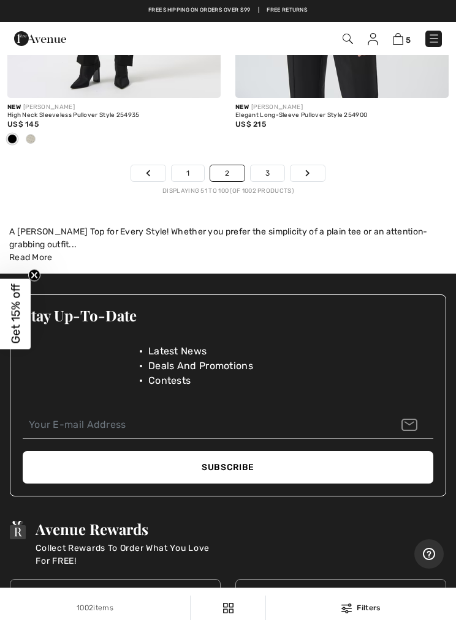
click at [185, 165] on link "1" at bounding box center [188, 173] width 32 height 16
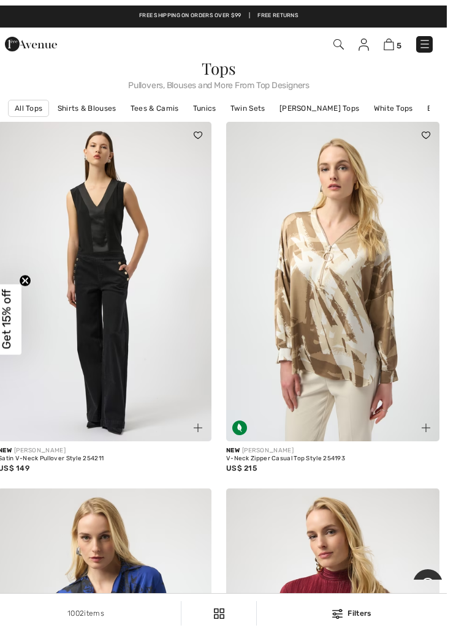
scroll to position [6, 0]
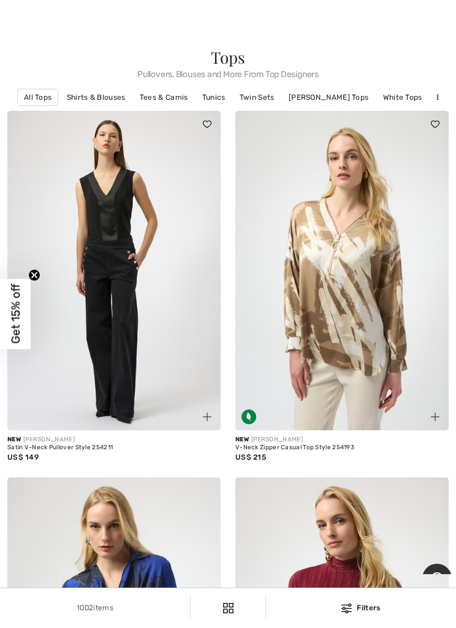
click at [334, 323] on img at bounding box center [341, 271] width 213 height 320
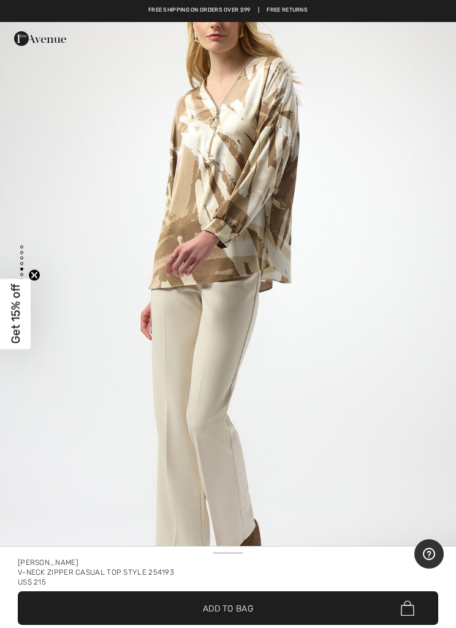
scroll to position [2727, 0]
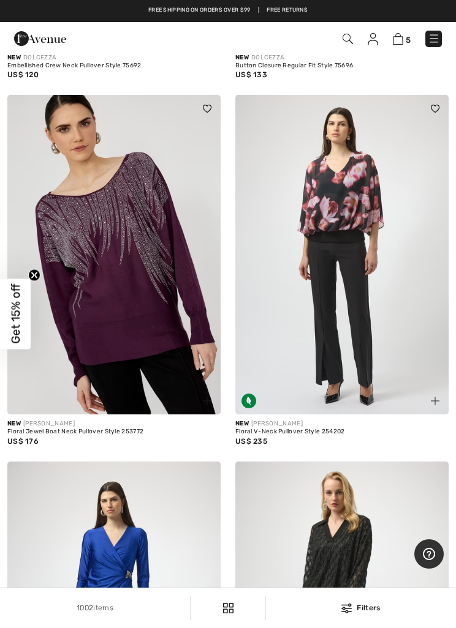
scroll to position [4954, 0]
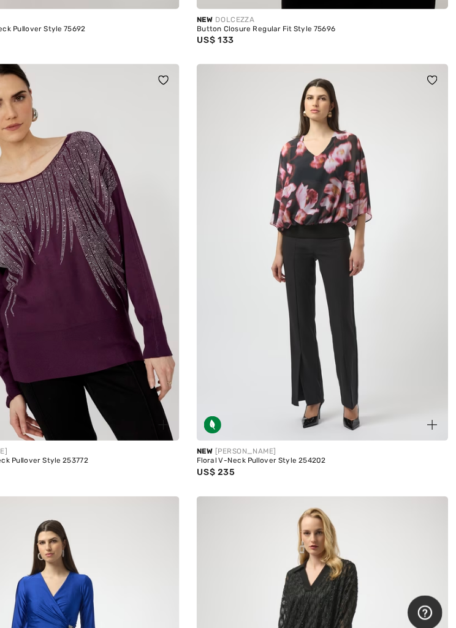
click at [254, 360] on img at bounding box center [341, 249] width 213 height 320
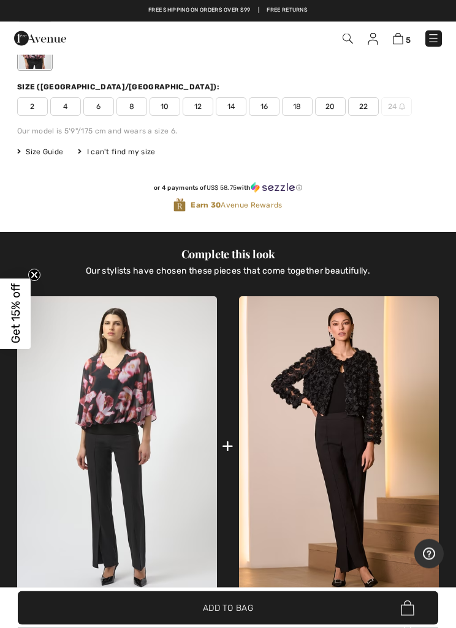
scroll to position [671, 0]
click at [103, 382] on img at bounding box center [117, 446] width 200 height 300
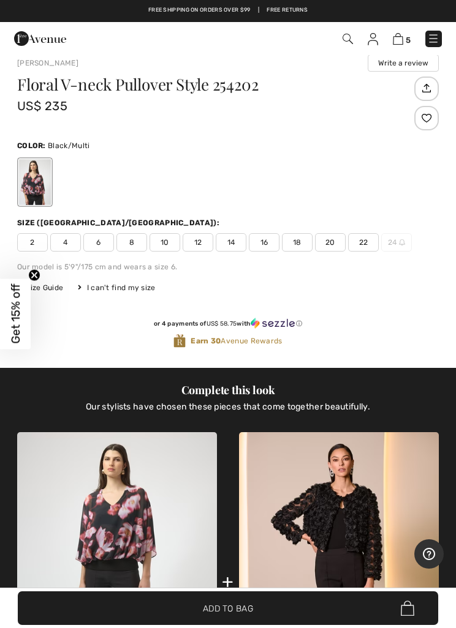
scroll to position [535, 0]
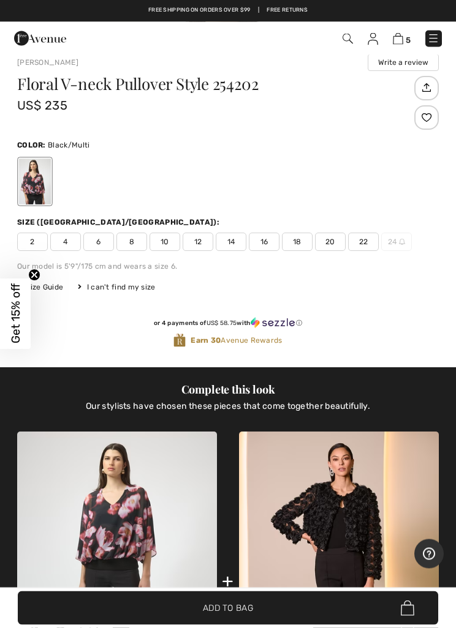
click at [206, 240] on span "12" at bounding box center [198, 242] width 31 height 18
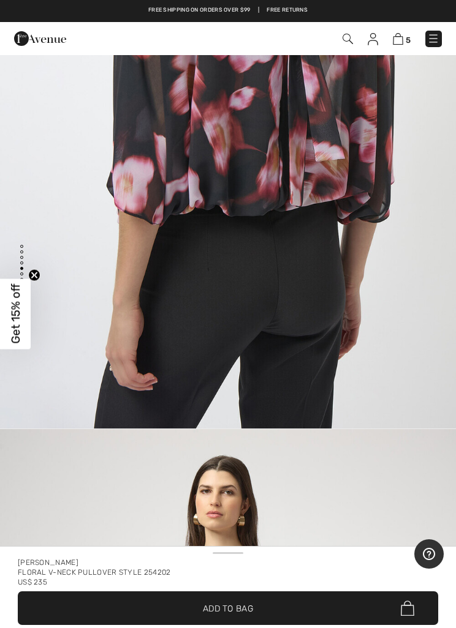
scroll to position [0, 0]
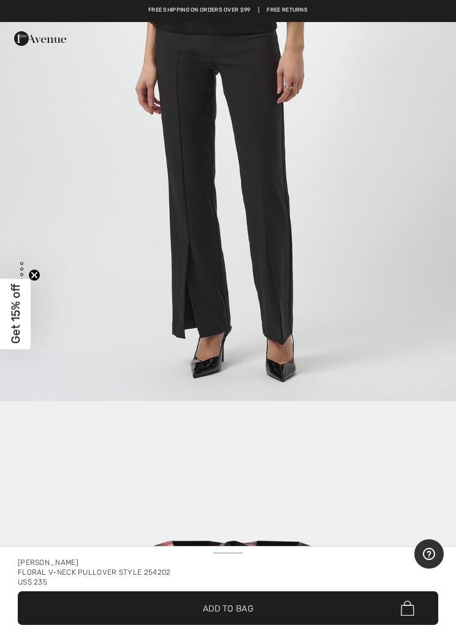
click at [237, 611] on span "Add to Bag" at bounding box center [228, 608] width 50 height 13
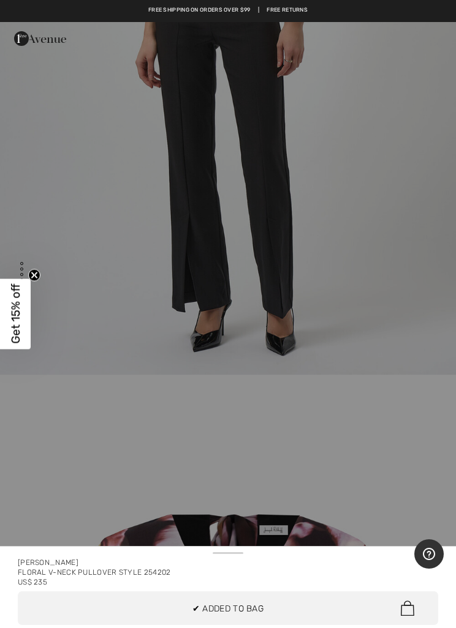
scroll to position [3750, 0]
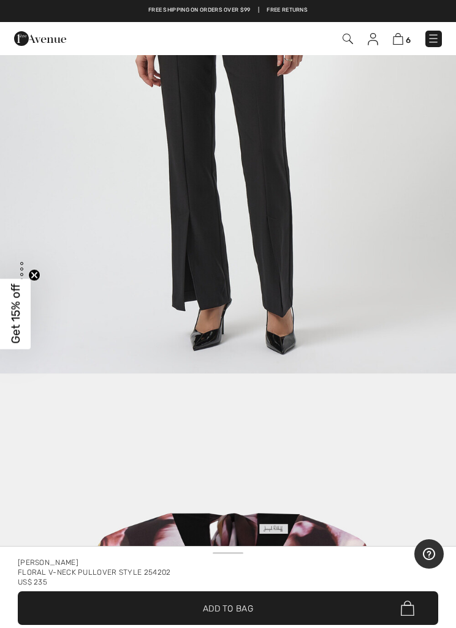
click at [393, 40] on img at bounding box center [398, 39] width 10 height 12
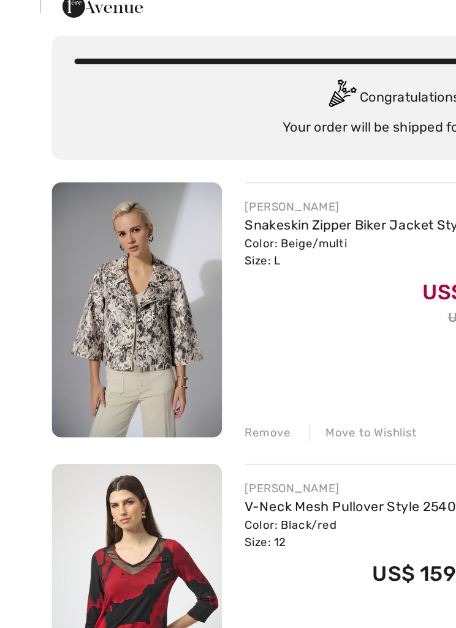
scroll to position [32, 0]
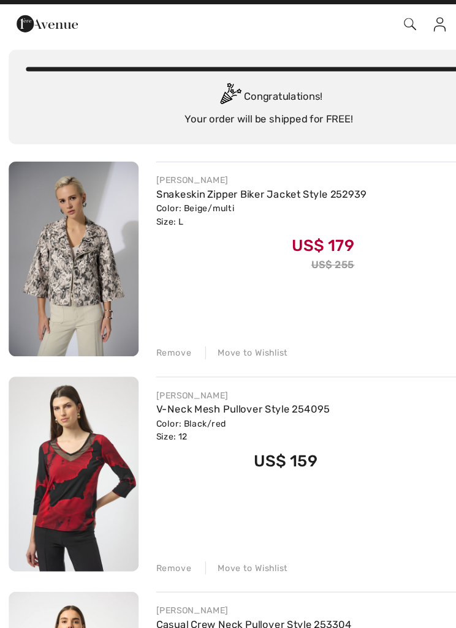
click at [173, 178] on link "Snakeskin Zipper Biker Jacket Style 252939" at bounding box center [221, 183] width 178 height 10
click at [66, 172] on img at bounding box center [62, 238] width 110 height 165
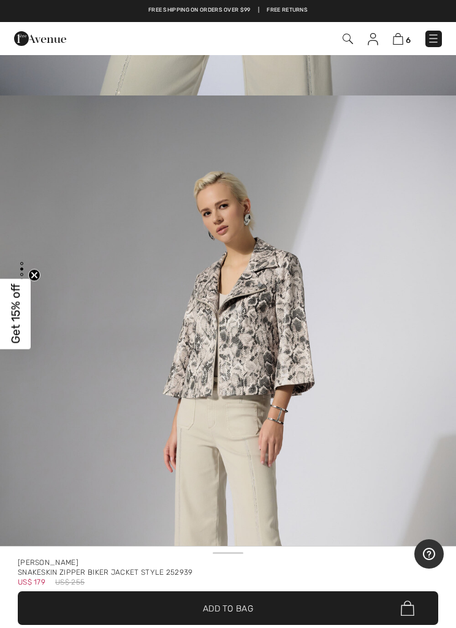
click at [393, 39] on img at bounding box center [398, 39] width 10 height 12
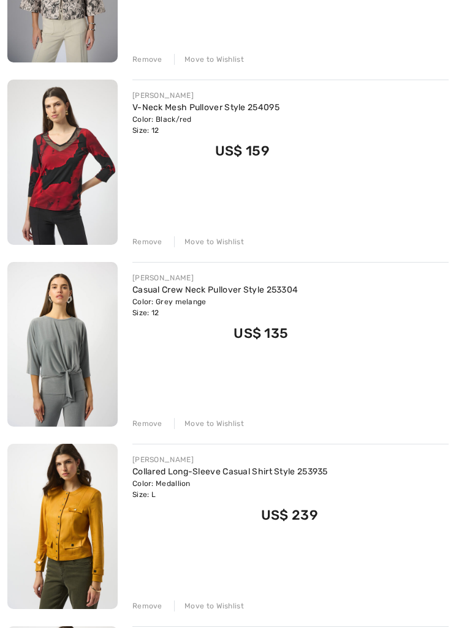
scroll to position [291, 0]
click at [214, 418] on div "Move to Wishlist" at bounding box center [209, 423] width 70 height 11
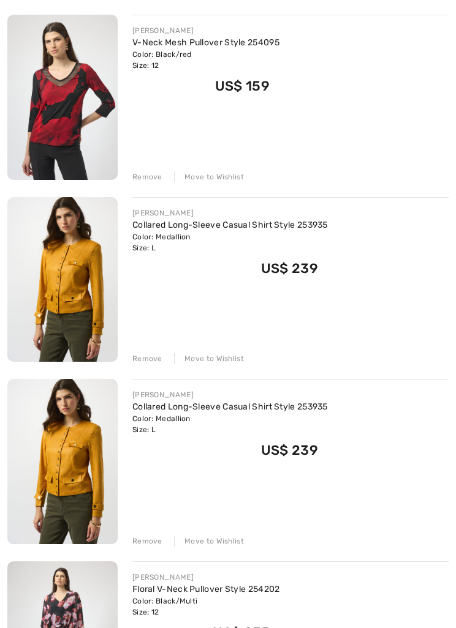
scroll to position [356, 0]
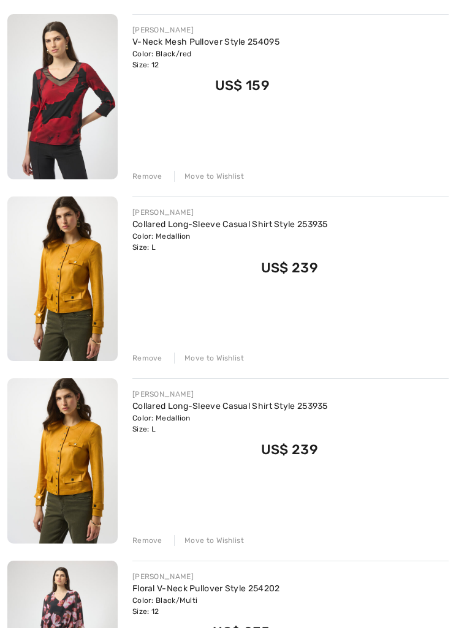
click at [146, 537] on div "Remove" at bounding box center [147, 541] width 30 height 11
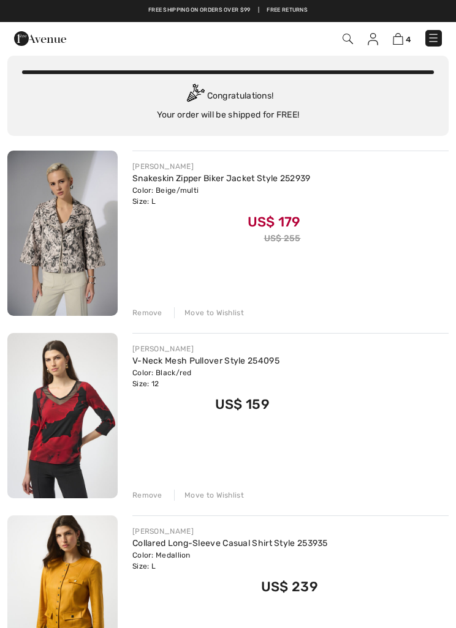
scroll to position [0, 0]
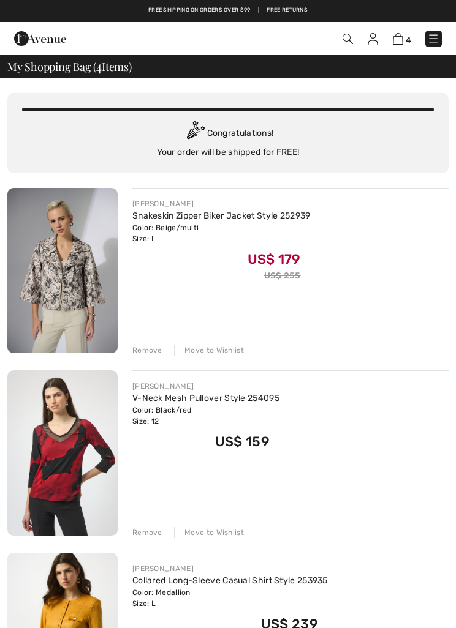
click at [369, 41] on img at bounding box center [373, 39] width 10 height 12
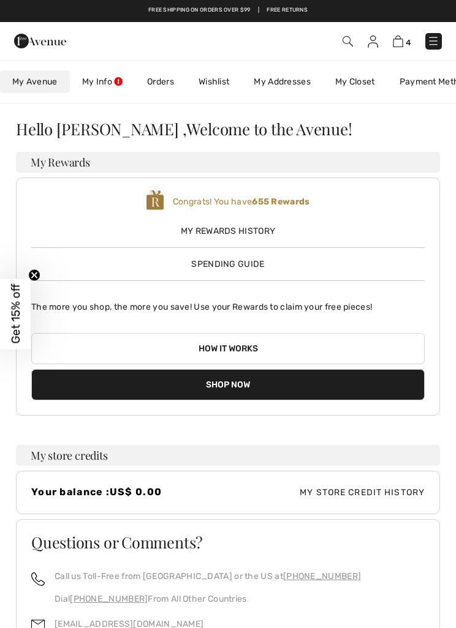
click at [232, 264] on span "Spending Guide" at bounding box center [227, 264] width 73 height 10
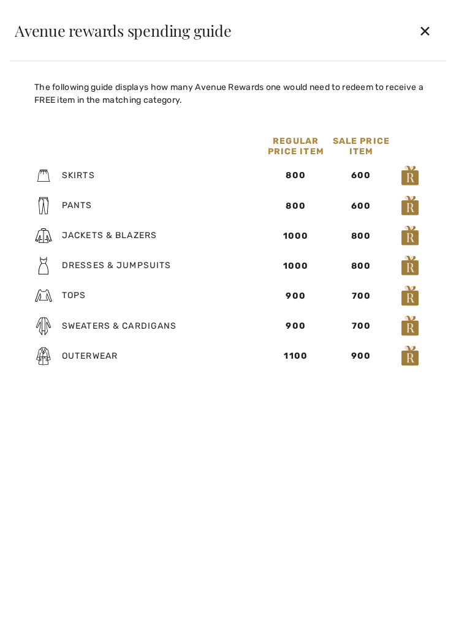
click at [420, 33] on div "✕" at bounding box center [425, 31] width 32 height 26
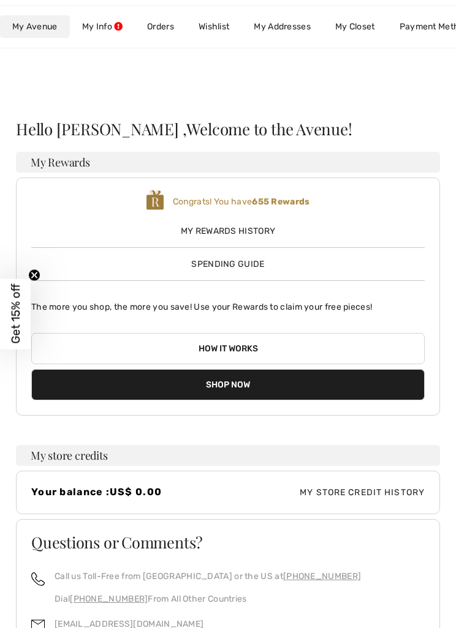
click at [109, 27] on link "My Info" at bounding box center [102, 26] width 65 height 23
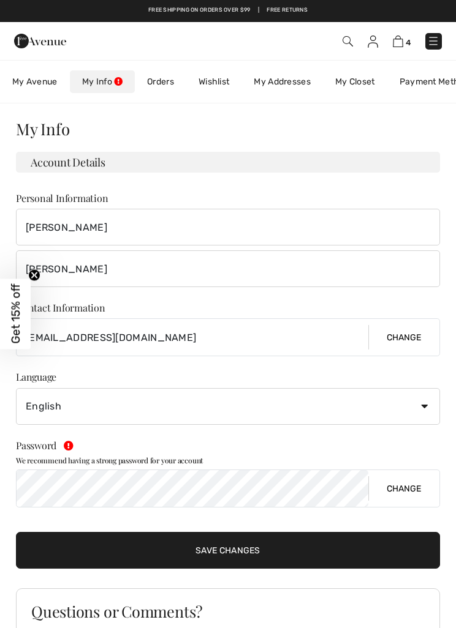
click at [29, 83] on span "My Avenue" at bounding box center [34, 81] width 45 height 13
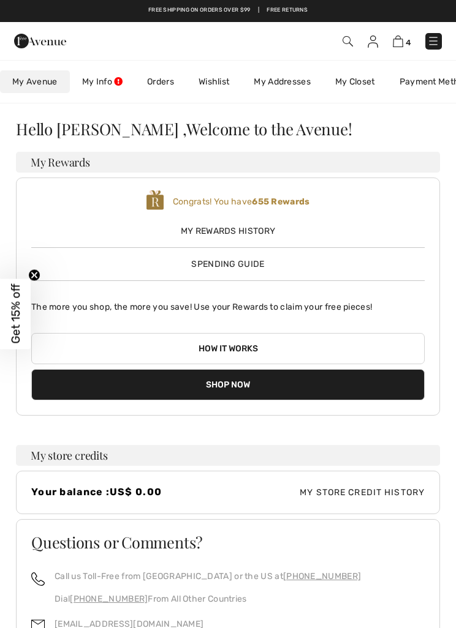
click at [165, 85] on link "Orders" at bounding box center [160, 81] width 51 height 23
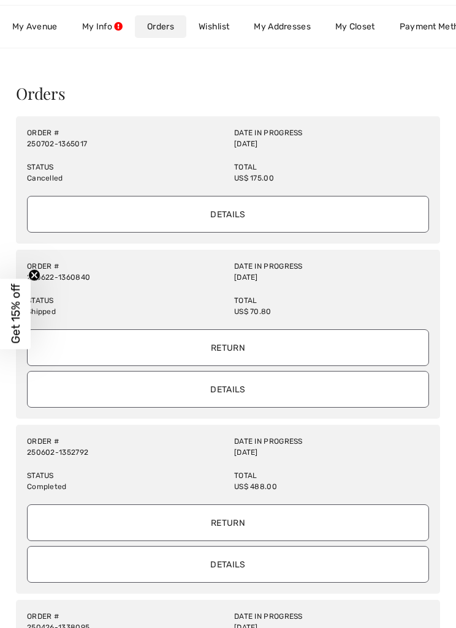
scroll to position [39, 0]
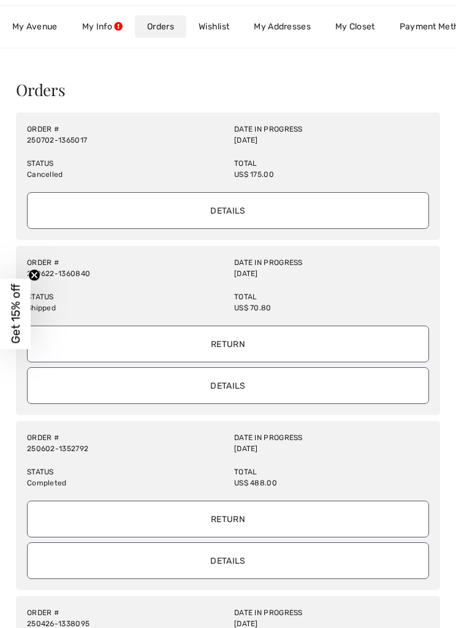
click at [215, 211] on input "Details" at bounding box center [228, 210] width 402 height 37
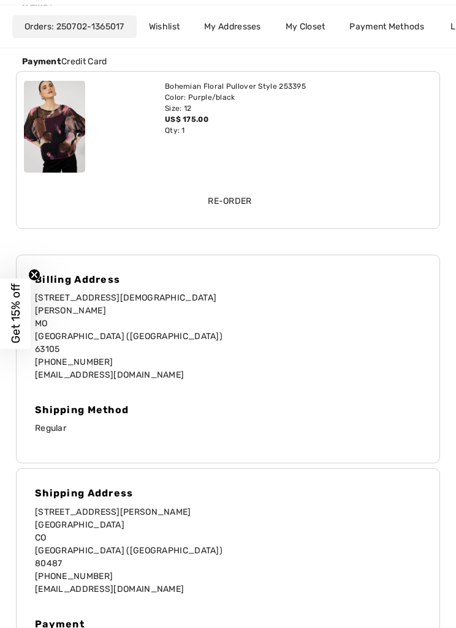
scroll to position [217, 0]
click at [228, 202] on input "Re-order" at bounding box center [230, 201] width 408 height 37
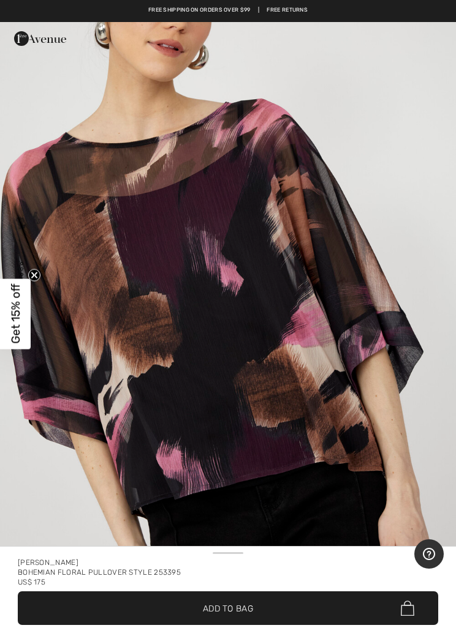
scroll to position [2137, 0]
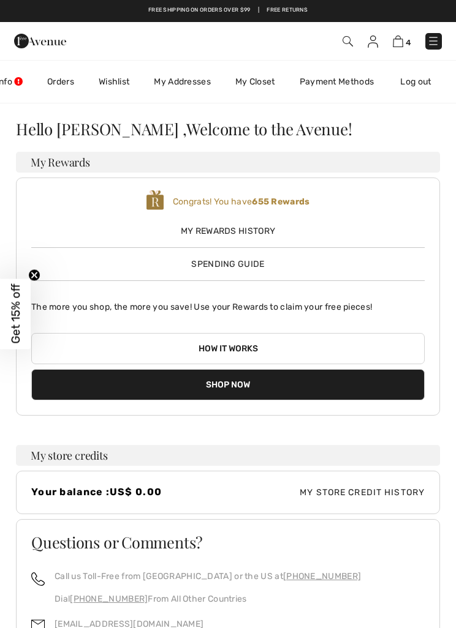
scroll to position [0, 105]
click at [399, 40] on img at bounding box center [398, 42] width 10 height 12
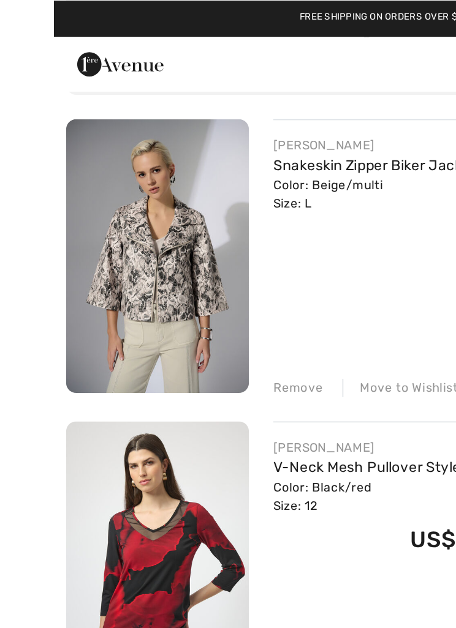
scroll to position [112, 0]
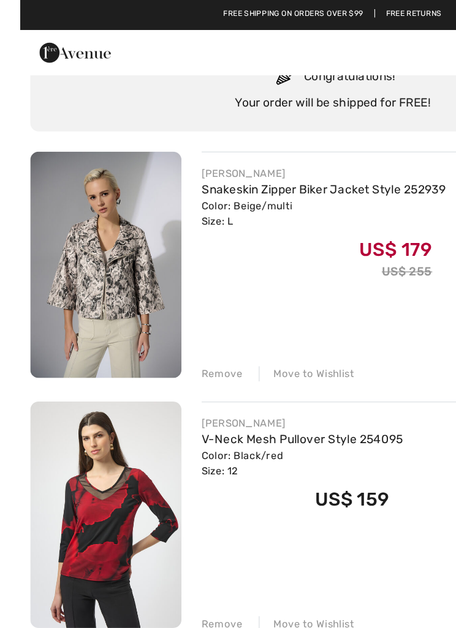
scroll to position [70, 0]
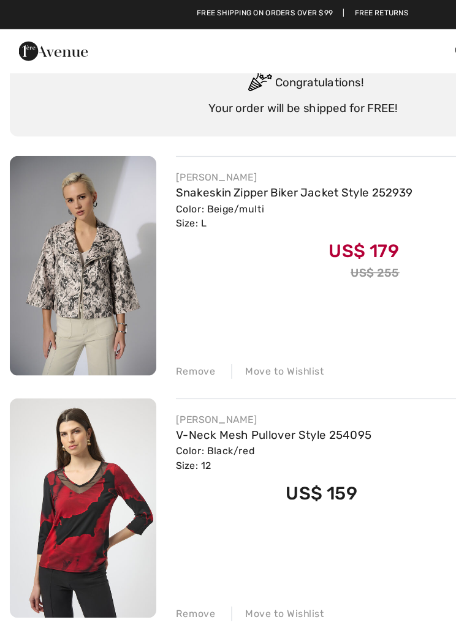
click at [168, 146] on link "Snakeskin Zipper Biker Jacket Style 252939" at bounding box center [221, 145] width 178 height 10
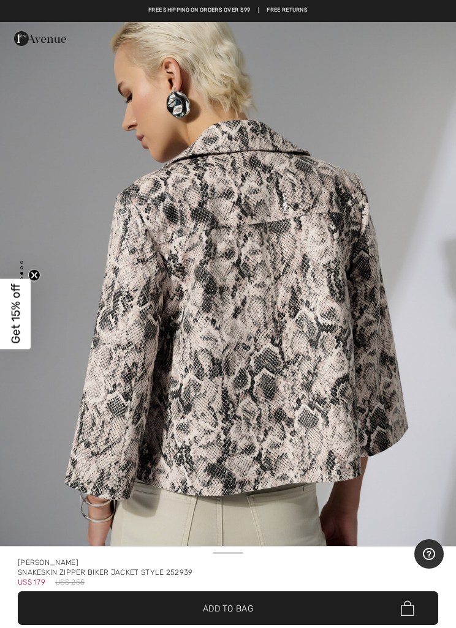
scroll to position [1512, 0]
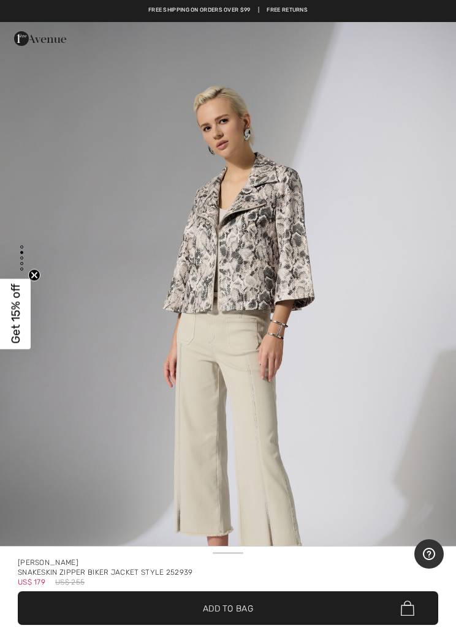
click at [18, 333] on span "Get 15% off" at bounding box center [16, 314] width 14 height 60
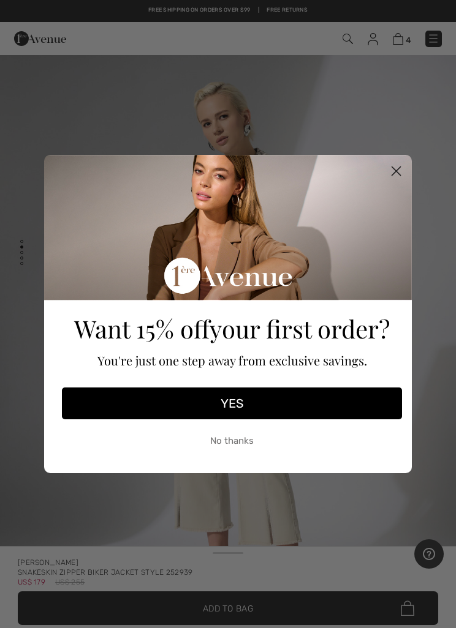
scroll to position [0, 0]
click at [402, 170] on circle "Close dialog" at bounding box center [396, 171] width 20 height 20
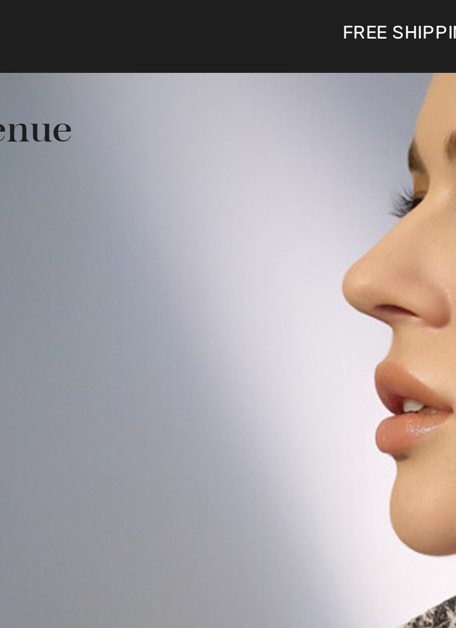
scroll to position [2823, 0]
